Goal: Information Seeking & Learning: Learn about a topic

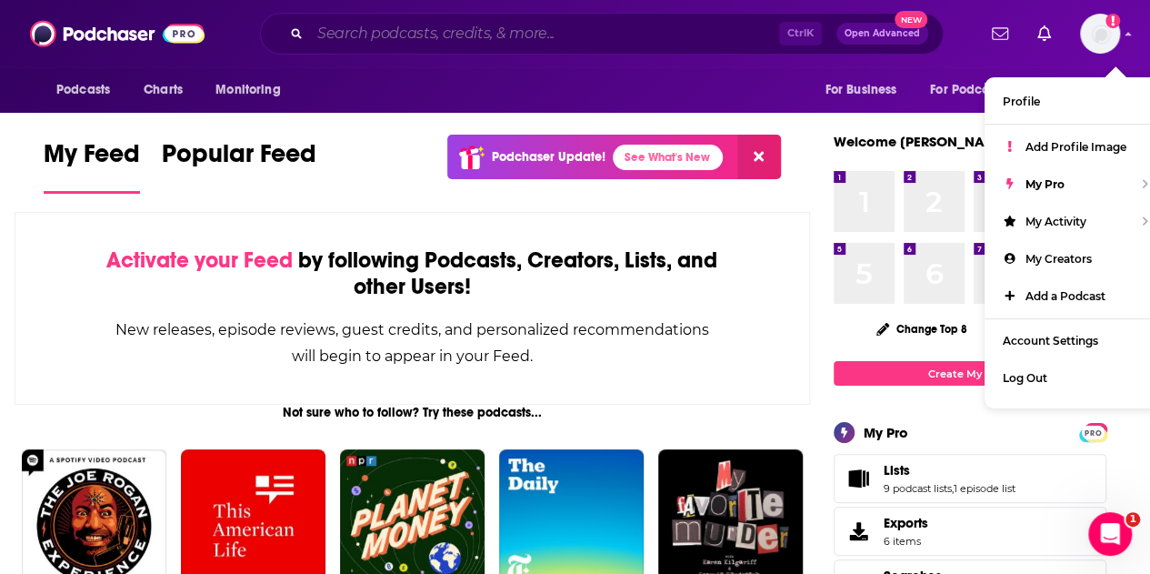
click at [491, 41] on input "Search podcasts, credits, & more..." at bounding box center [544, 33] width 469 height 29
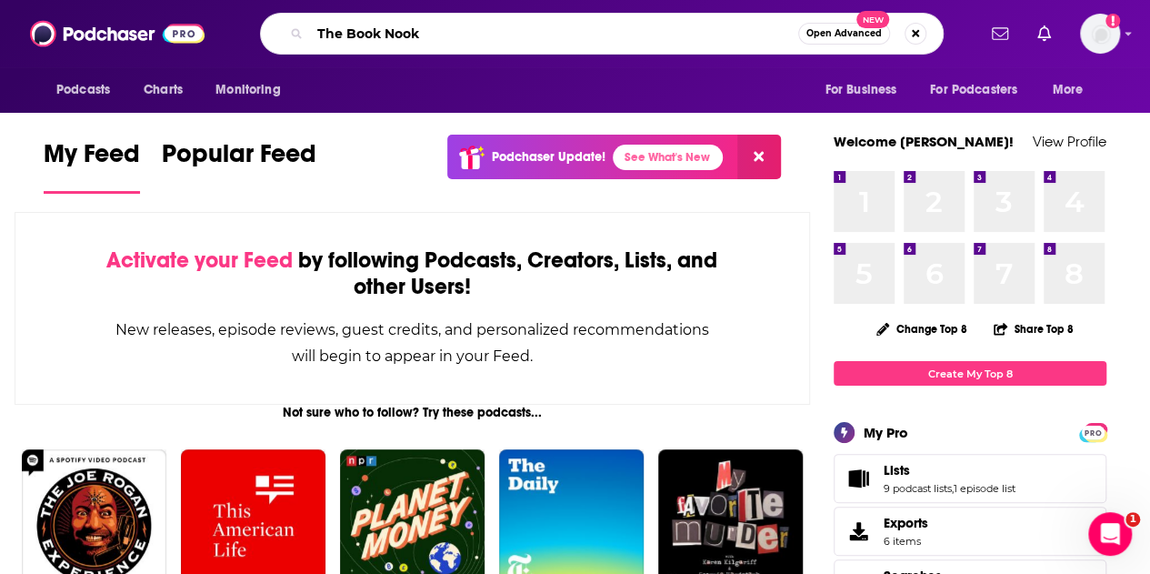
type input "The Book Nook"
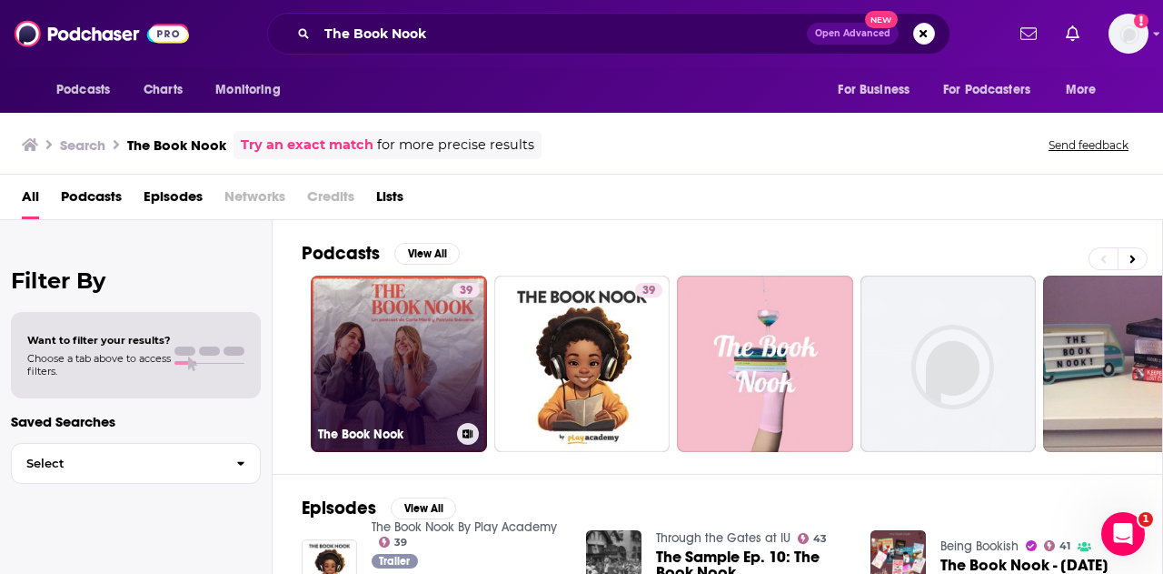
click at [413, 347] on link "39 The Book Nook" at bounding box center [399, 363] width 176 height 176
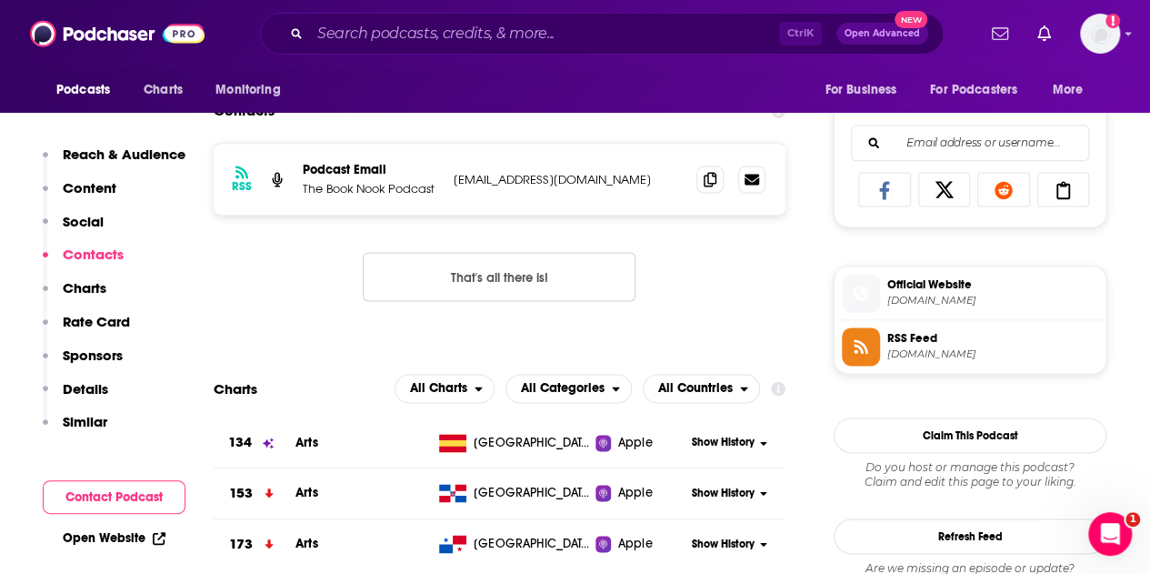
scroll to position [1117, 0]
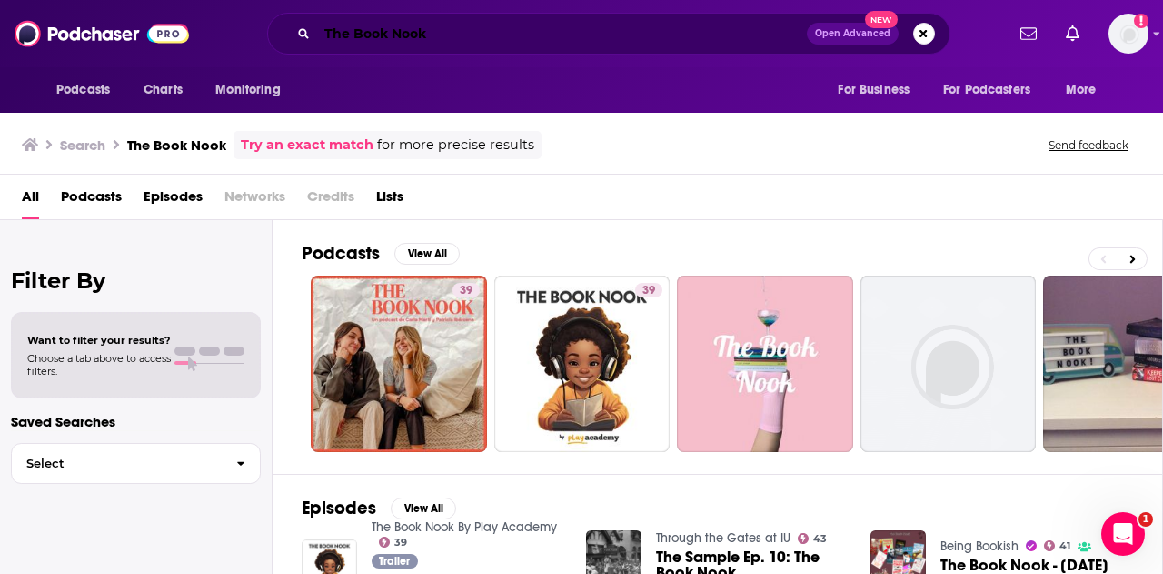
click at [402, 43] on input "The Book Nook" at bounding box center [562, 33] width 490 height 29
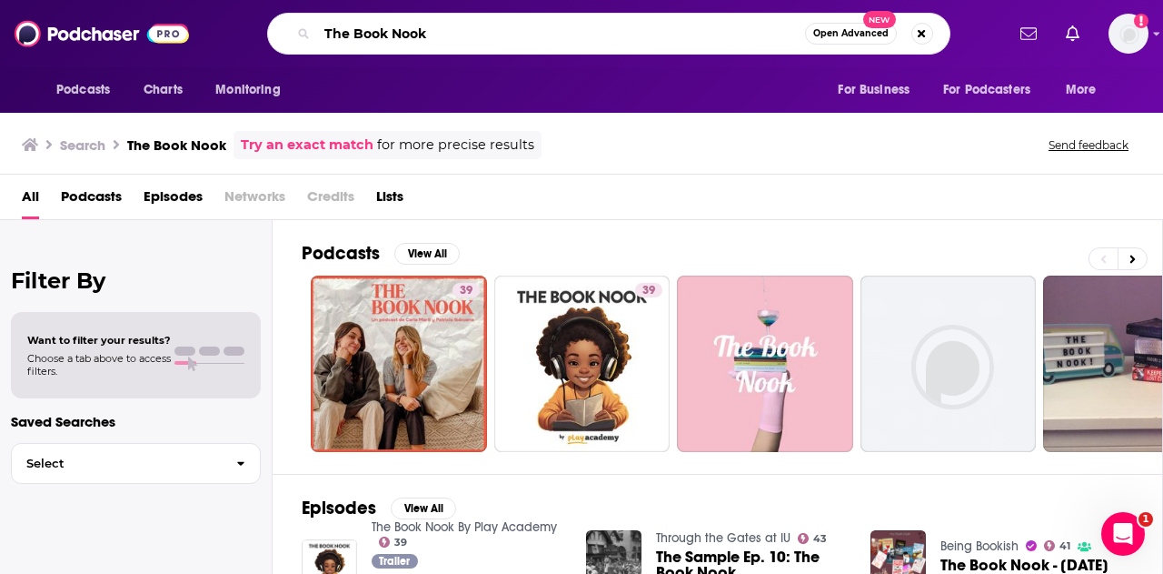
click at [402, 43] on input "The Book Nook" at bounding box center [561, 33] width 488 height 29
type input "Fabled"
